Goal: Book appointment/travel/reservation

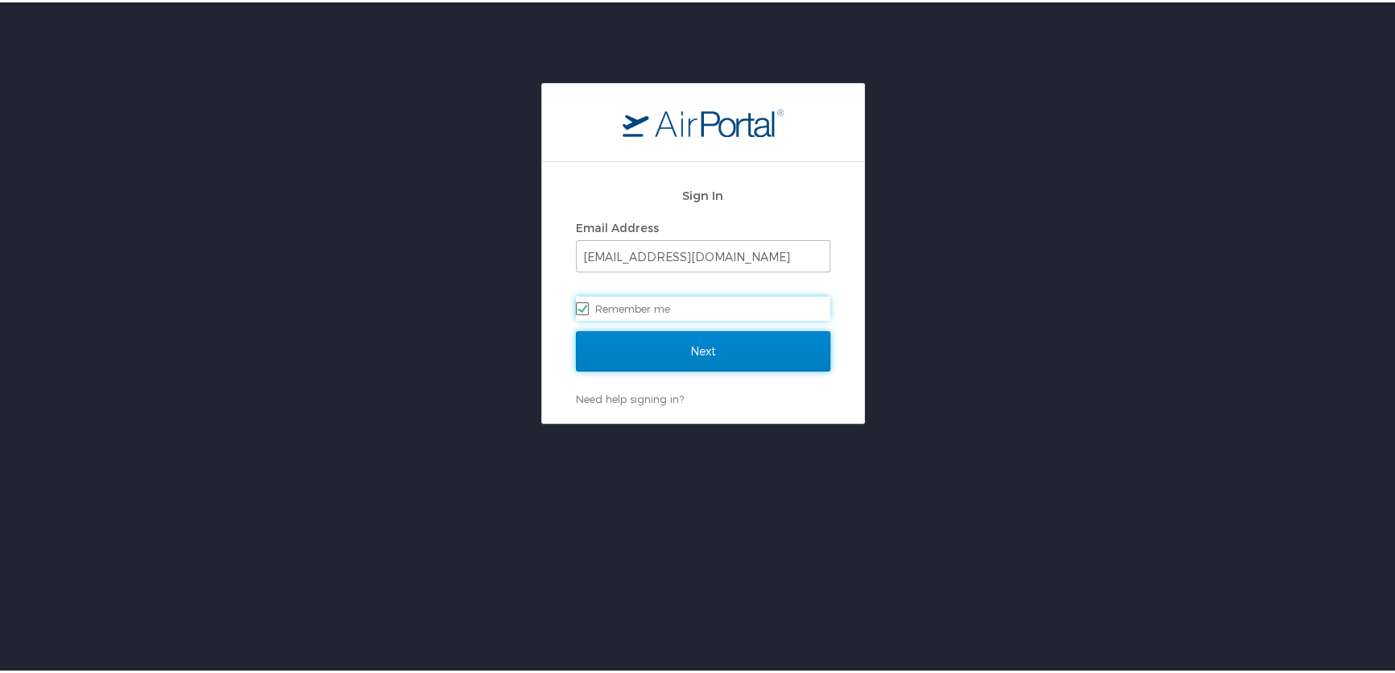
click at [670, 353] on input "Next" at bounding box center [703, 349] width 255 height 40
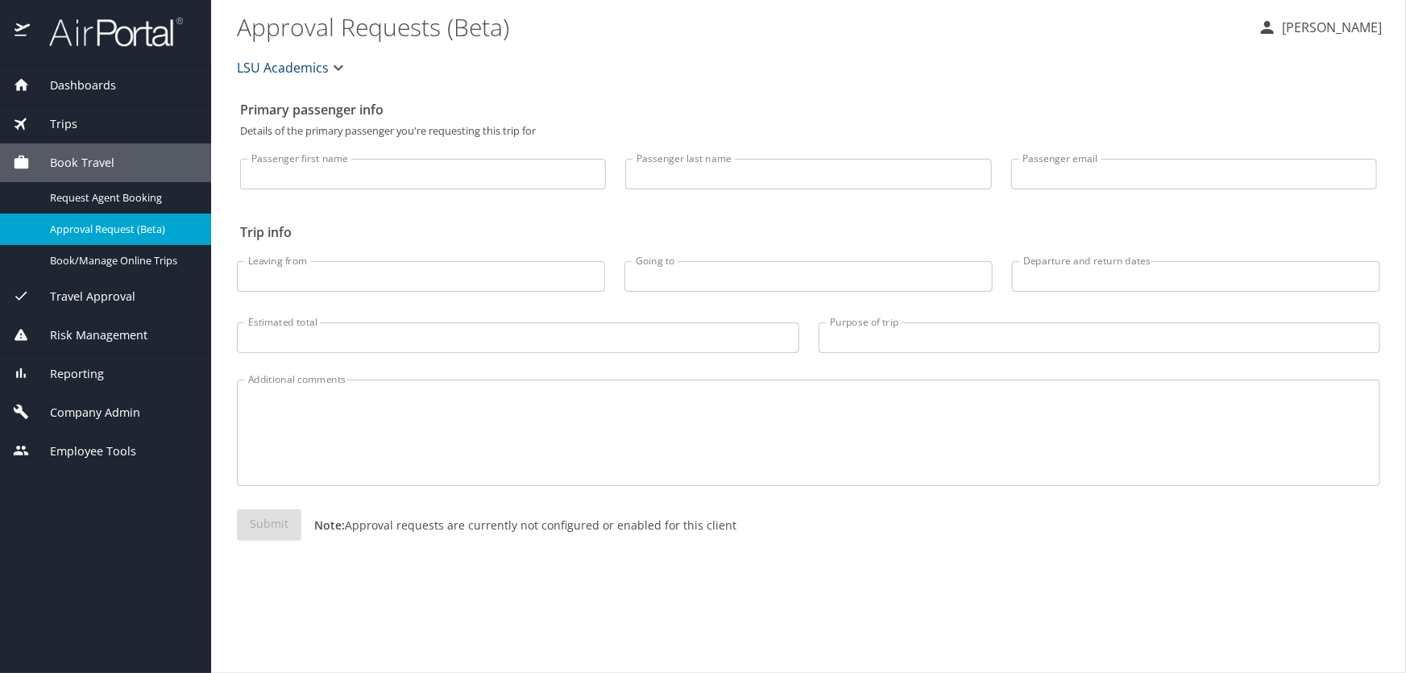
click at [91, 122] on div "Trips" at bounding box center [105, 124] width 185 height 18
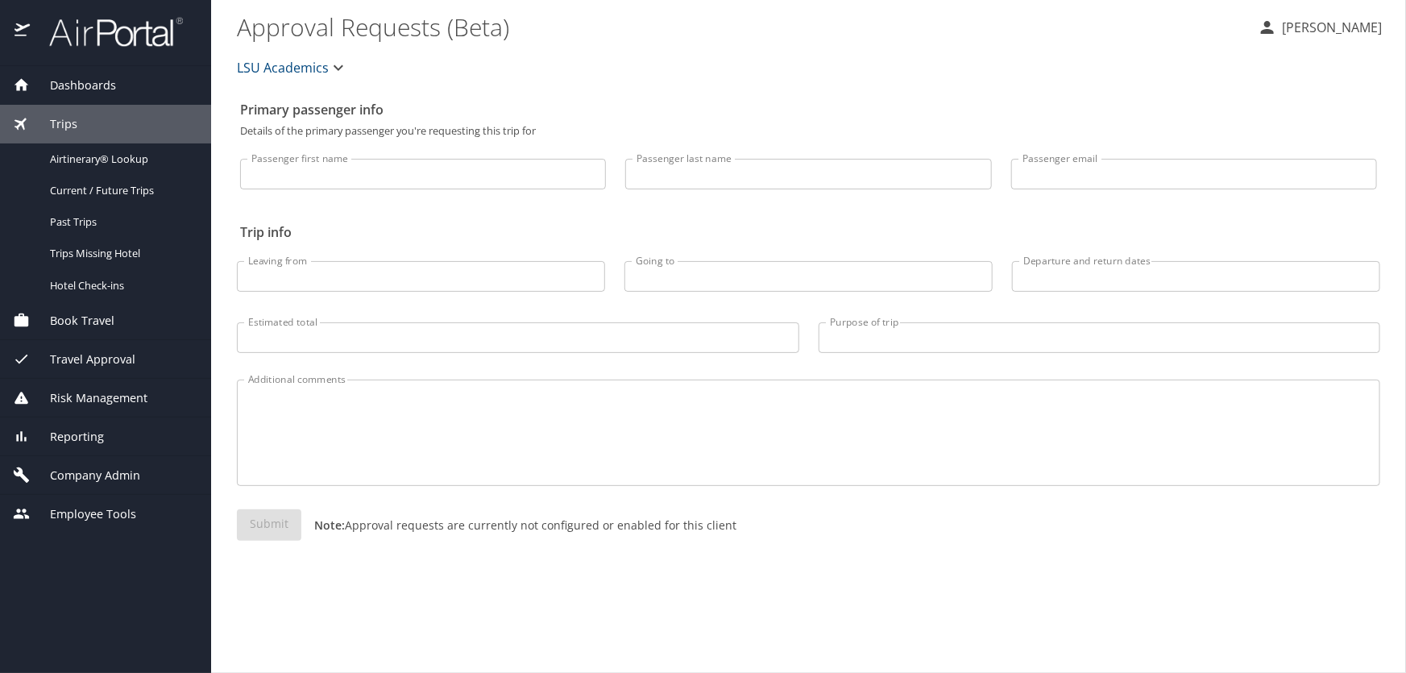
click at [96, 304] on div "Book Travel" at bounding box center [105, 320] width 211 height 39
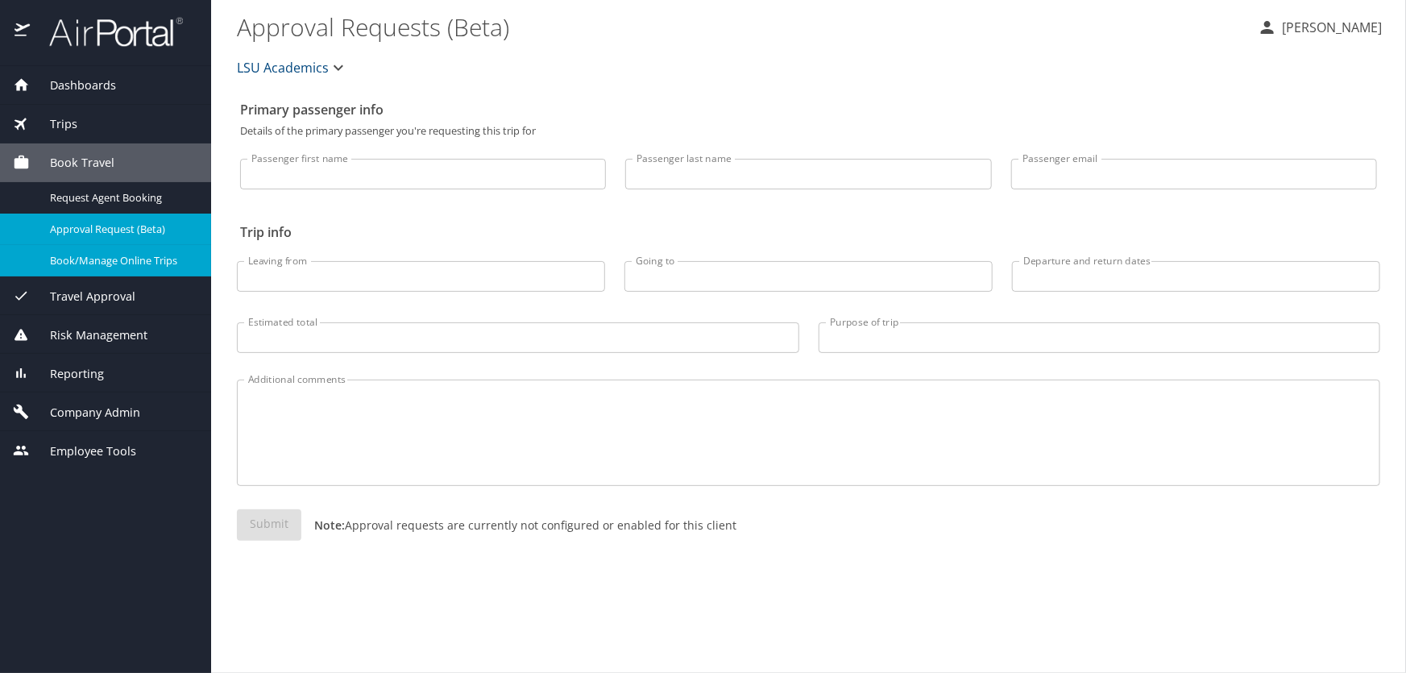
click at [81, 263] on span "Book/Manage Online Trips" at bounding box center [121, 260] width 142 height 15
